Goal: Participate in discussion: Engage in conversation with other users on a specific topic

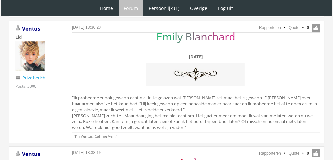
scroll to position [638, 0]
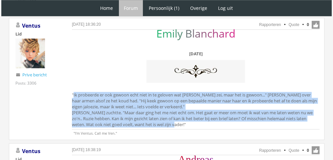
drag, startPoint x: 237, startPoint y: 122, endPoint x: 62, endPoint y: 94, distance: 176.8
click at [62, 94] on div "14 oktober 2025 om 18:36:20 Rapporteren Quote 0 Acties: Rapporteren Quote Ventu…" at bounding box center [167, 79] width 316 height 122
copy div ""Ik probeerde er ook gewoon echt niet in te geloven wat Elena zei, maar het is …"
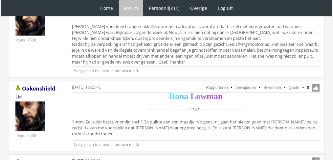
scroll to position [508, 0]
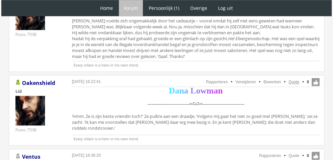
click at [296, 81] on link "Quote" at bounding box center [294, 82] width 11 height 5
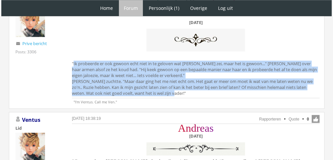
scroll to position [618, 0]
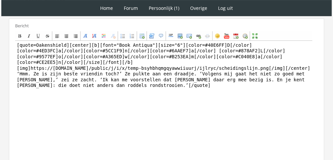
scroll to position [191, 0]
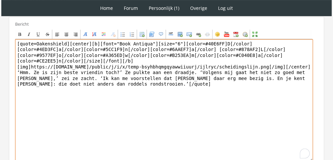
drag, startPoint x: 203, startPoint y: 113, endPoint x: 13, endPoint y: 65, distance: 195.5
click at [13, 65] on div "Bericht Bold Italic Underline Strikethrough Align left Center Align right Font …" at bounding box center [167, 94] width 316 height 155
paste textarea "Zullen we anders samen heen gaan?’ stelde Dana voor. ‘Dan laten we in elk geval…"
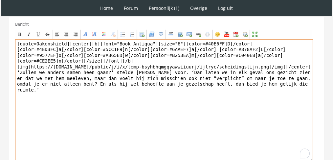
click at [87, 41] on textarea "[quote=Oakenshield][center][b][font="Book Antiqua"][size="6"][color=#40E6FF]D[/…" at bounding box center [164, 100] width 298 height 122
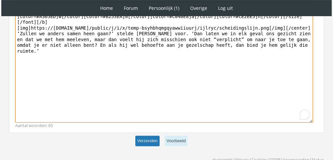
type textarea "[center][b][font="Book Antiqua"][size="6"][color=#40E6FF]D[/color][color=#4ED3F…"
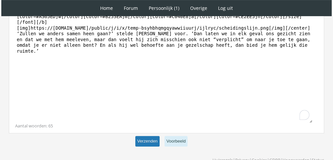
click at [136, 136] on button "Verzenden" at bounding box center [147, 141] width 24 height 11
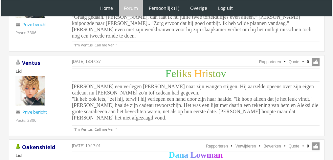
scroll to position [815, 0]
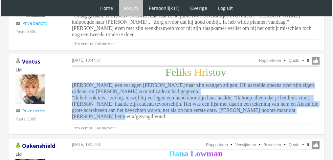
drag, startPoint x: 298, startPoint y: 107, endPoint x: 70, endPoint y: 82, distance: 229.6
click at [70, 82] on div "14 oktober 2025 om 18:47:37 Rapporteren Quote 0 Acties: Rapporteren Quote Ventu…" at bounding box center [167, 94] width 316 height 81
copy span "Feliks voelde een verlegen blos naar zijn wangen stijgen. Hij aarzelde opeens o…"
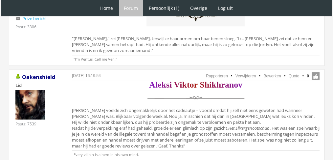
scroll to position [427, 0]
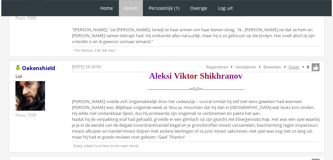
click at [292, 65] on link "Quote" at bounding box center [294, 67] width 11 height 5
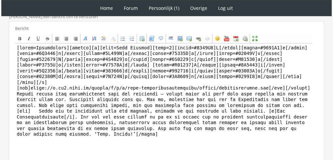
scroll to position [221, 0]
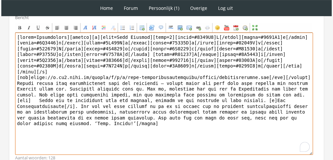
drag, startPoint x: 177, startPoint y: 136, endPoint x: 12, endPoint y: 78, distance: 175.5
click at [12, 78] on div "Bericht Bold Italic Underline Strikethrough Align left Center Align right Font …" at bounding box center [167, 87] width 316 height 155
paste textarea "merkte dat Feliks zich onzeker voelde. Aangezien Aleksi zijn verjaardag niet zo…"
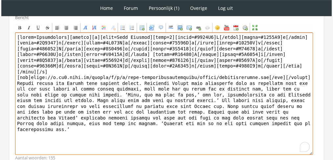
drag, startPoint x: 64, startPoint y: 36, endPoint x: 0, endPoint y: 25, distance: 65.1
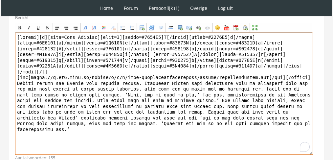
type textarea "[center][b][font=Book Antiqua][size=6][color=#8517B5]A[/color][color=#8717A7]l[…"
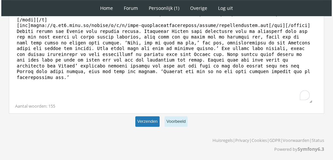
scroll to position [273, 0]
click at [150, 121] on button "Verzenden" at bounding box center [147, 121] width 24 height 11
